Goal: Task Accomplishment & Management: Use online tool/utility

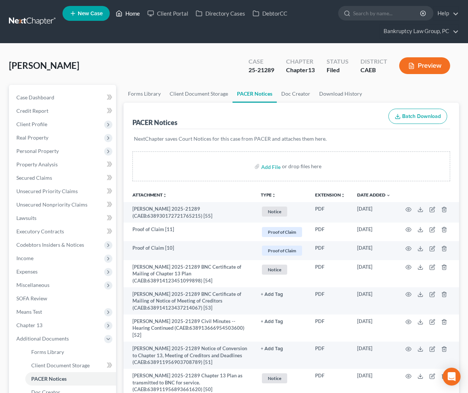
click at [131, 13] on link "Home" at bounding box center [128, 13] width 32 height 13
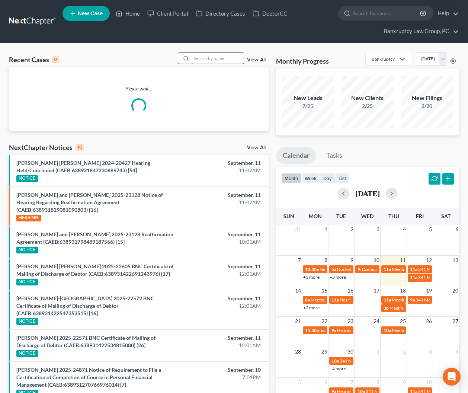
click at [214, 61] on input "search" at bounding box center [218, 58] width 52 height 11
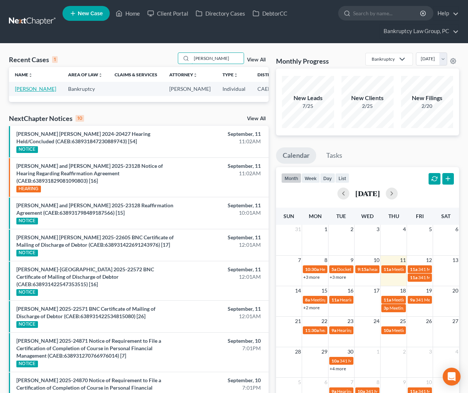
type input "[PERSON_NAME]"
click at [20, 92] on link "[PERSON_NAME]" at bounding box center [35, 89] width 41 height 6
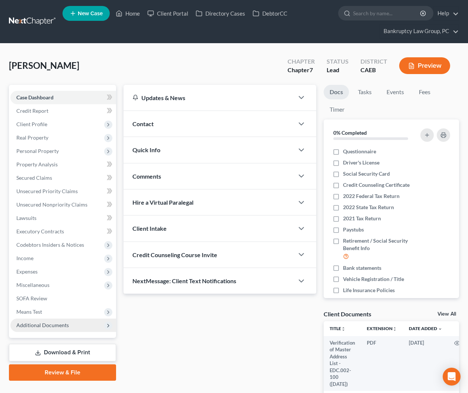
click at [45, 326] on span "Additional Documents" at bounding box center [42, 325] width 52 height 6
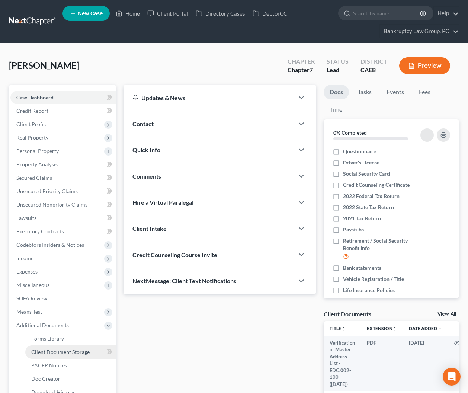
click at [49, 347] on link "Client Document Storage" at bounding box center [70, 351] width 91 height 13
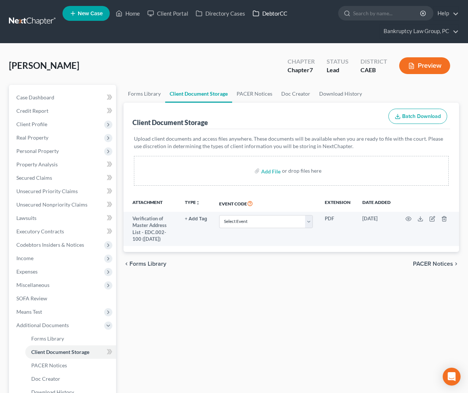
click at [269, 16] on link "DebtorCC" at bounding box center [270, 13] width 42 height 13
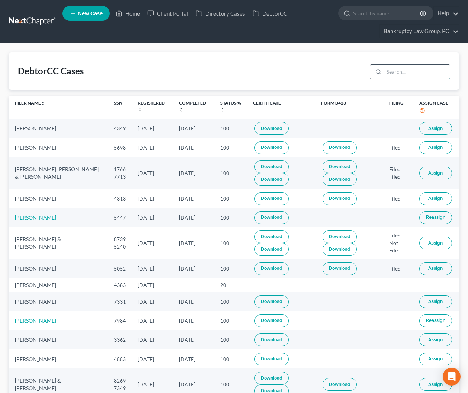
click at [422, 73] on input "search" at bounding box center [417, 72] width 66 height 14
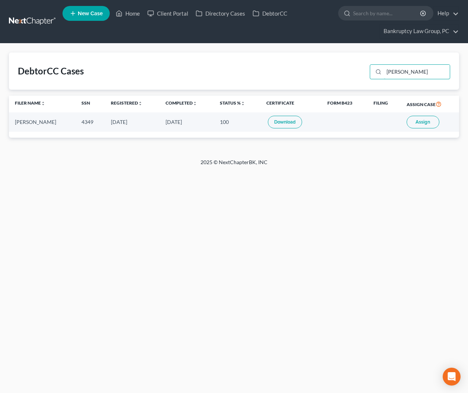
type input "[PERSON_NAME]"
click at [422, 124] on span "Assign" at bounding box center [422, 122] width 15 height 6
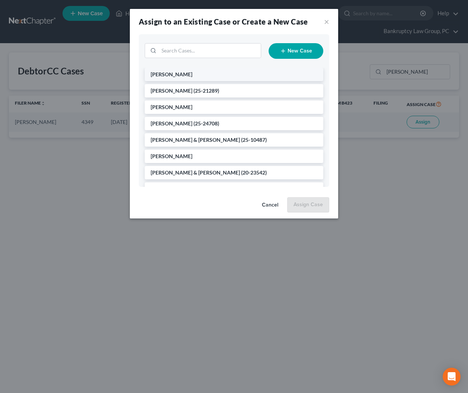
click at [180, 73] on span "[PERSON_NAME]" at bounding box center [172, 74] width 42 height 6
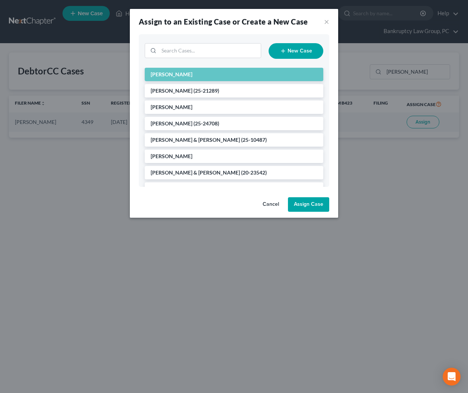
click at [308, 202] on button "Assign Case" at bounding box center [308, 204] width 41 height 15
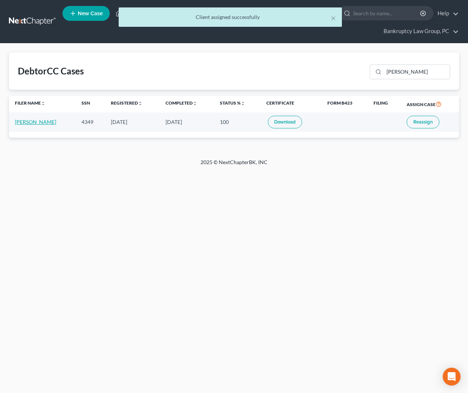
click at [40, 123] on link "[PERSON_NAME]" at bounding box center [35, 122] width 41 height 6
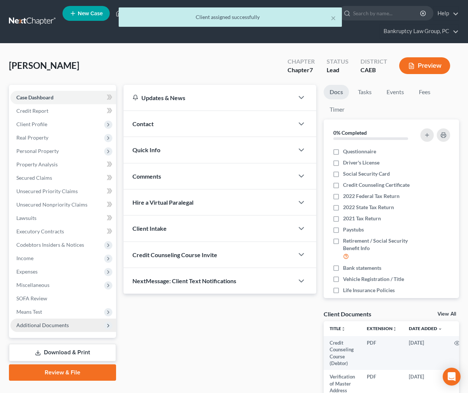
click at [57, 326] on span "Additional Documents" at bounding box center [42, 325] width 52 height 6
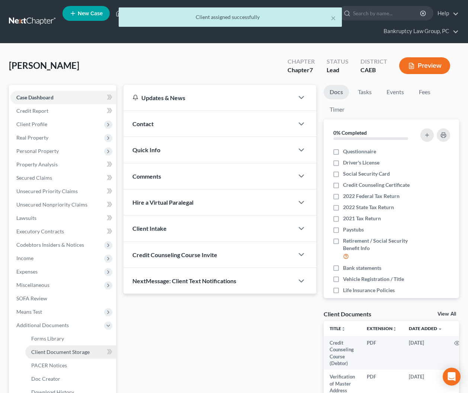
click at [67, 355] on link "Client Document Storage" at bounding box center [70, 351] width 91 height 13
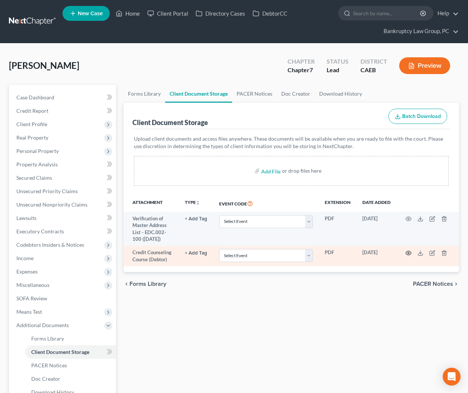
click at [409, 252] on circle "button" at bounding box center [408, 252] width 1 height 1
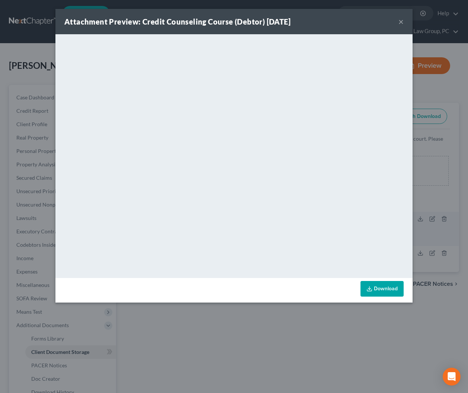
click at [401, 23] on button "×" at bounding box center [400, 21] width 5 height 9
